Goal: Task Accomplishment & Management: Manage account settings

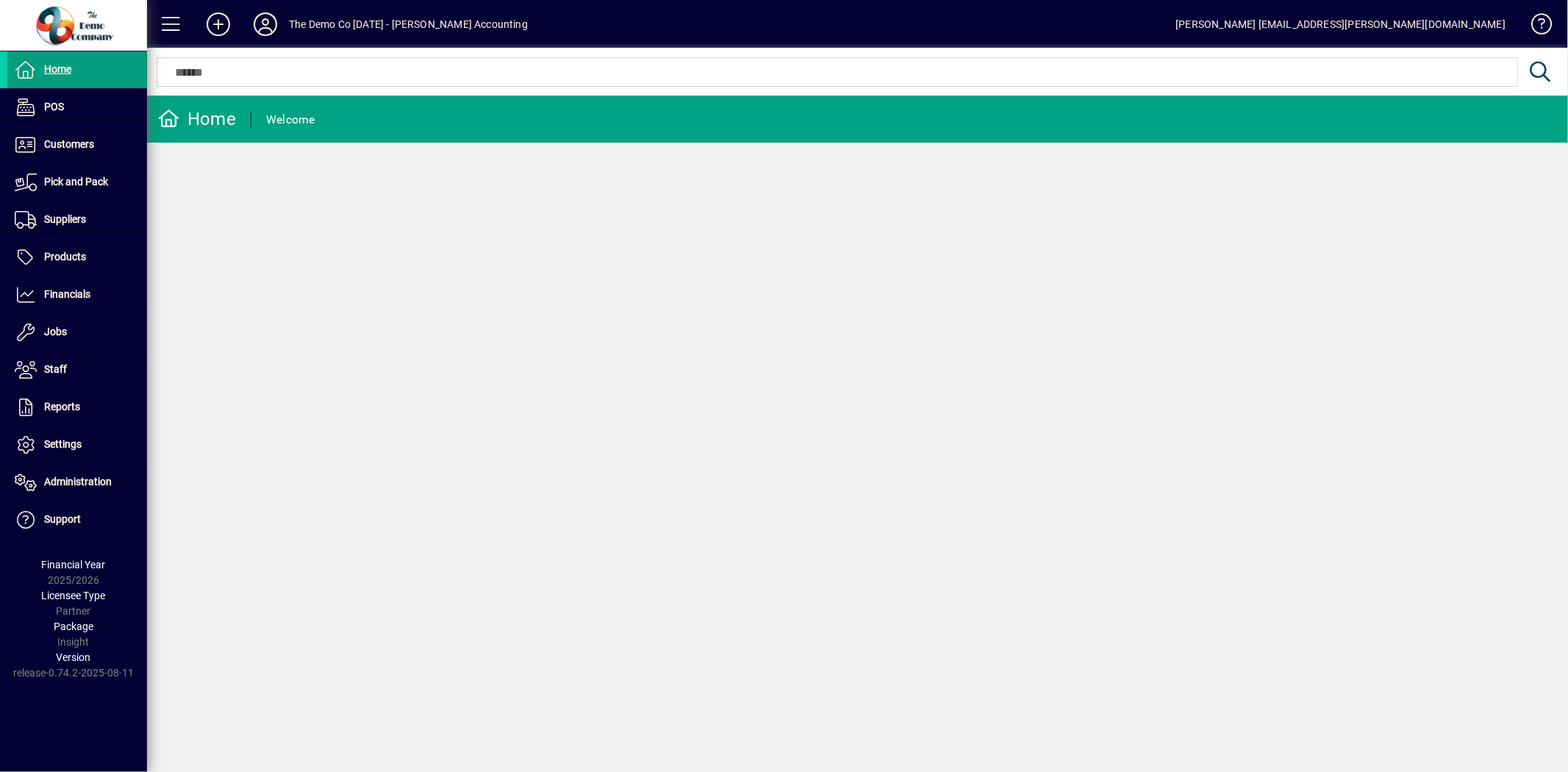
click at [267, 20] on icon at bounding box center [265, 24] width 29 height 23
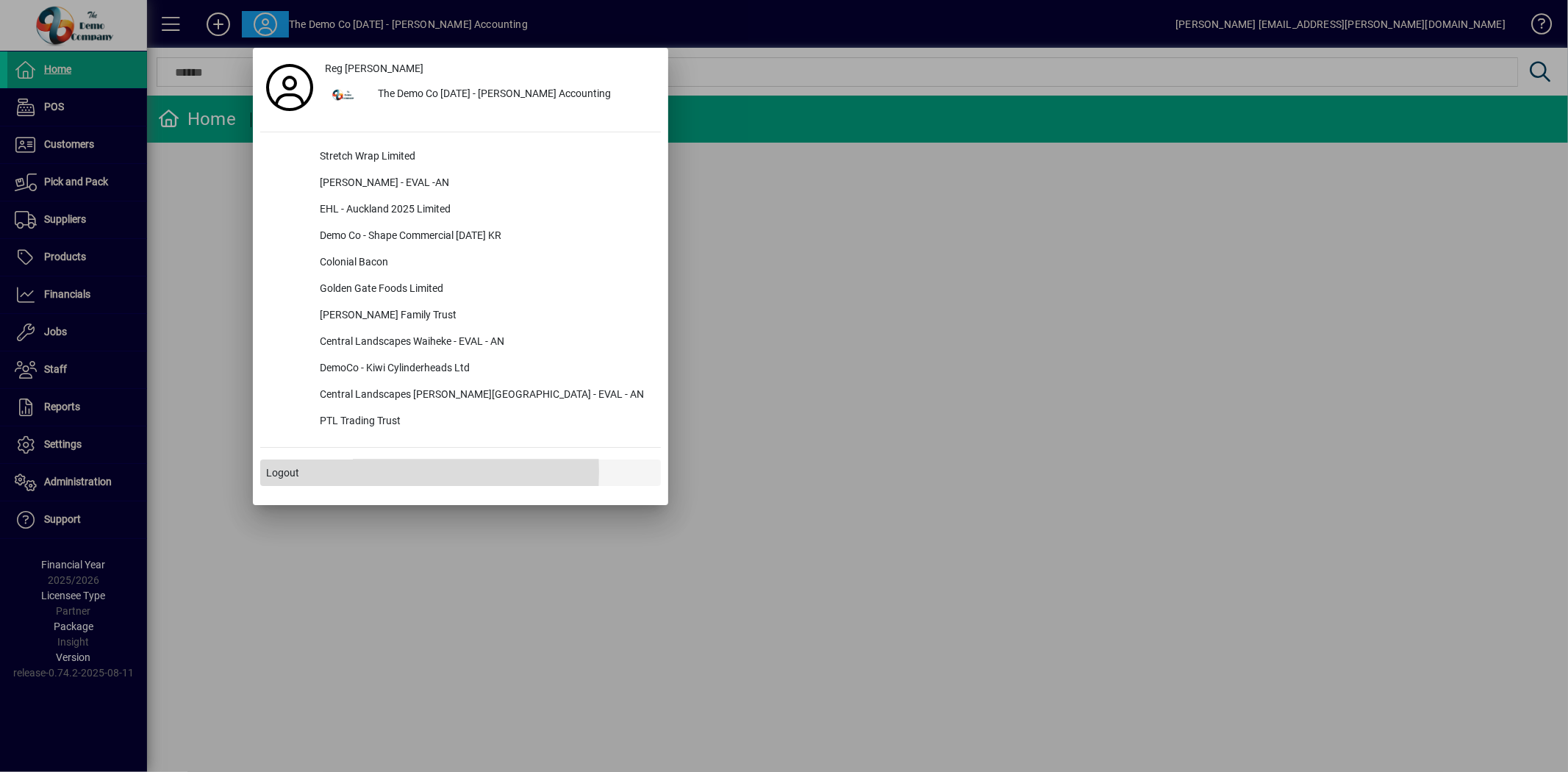
click at [289, 472] on span "Logout" at bounding box center [282, 472] width 33 height 15
